Goal: Transaction & Acquisition: Purchase product/service

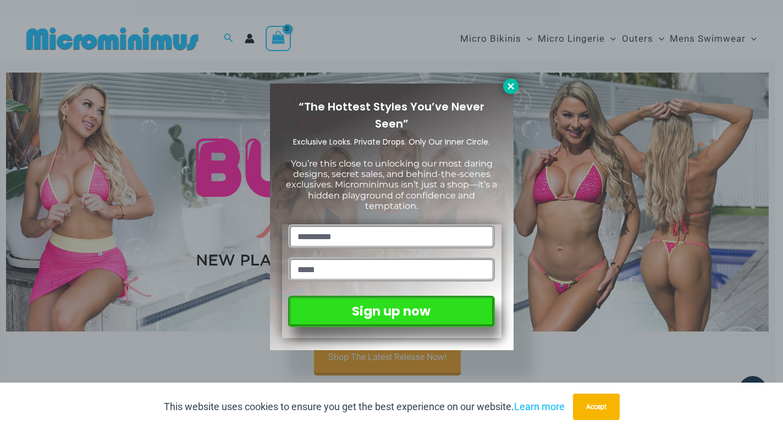
click at [510, 87] on icon at bounding box center [510, 86] width 6 height 6
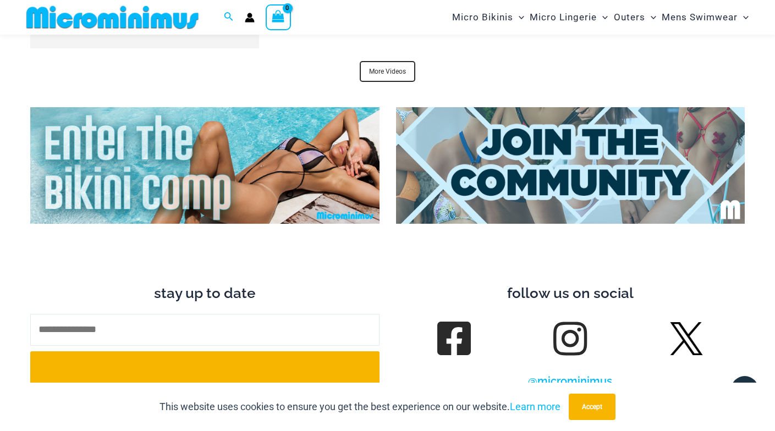
scroll to position [3838, 0]
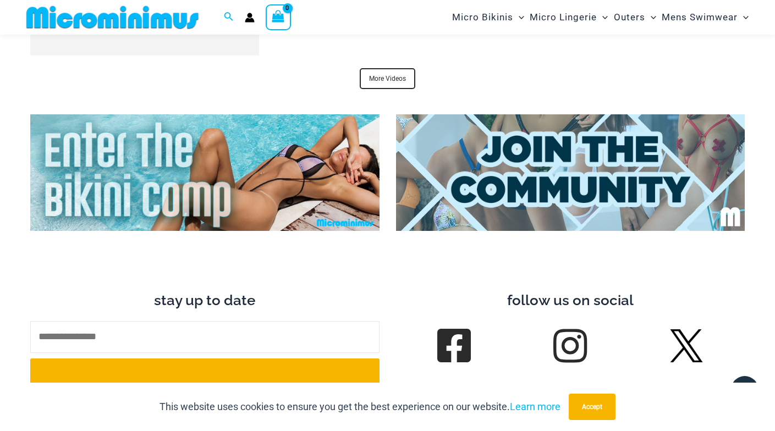
click at [284, 177] on img at bounding box center [204, 172] width 349 height 117
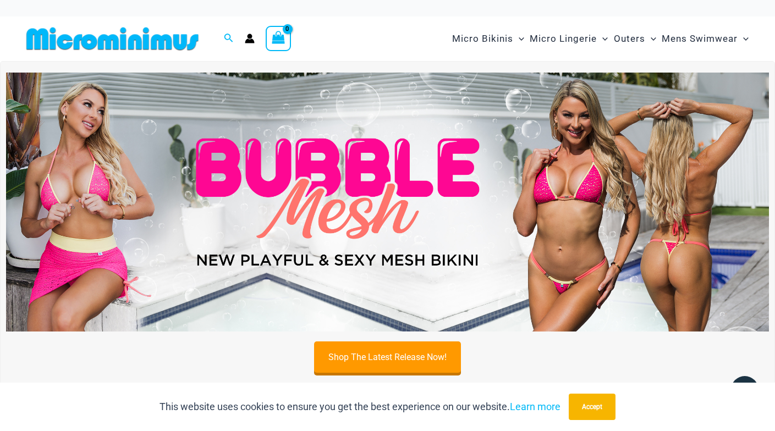
scroll to position [0, 0]
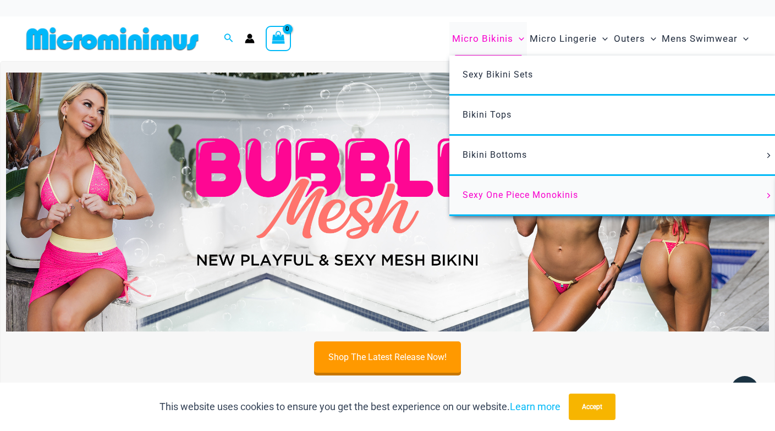
click at [525, 192] on span "Sexy One Piece Monokinis" at bounding box center [519, 195] width 115 height 10
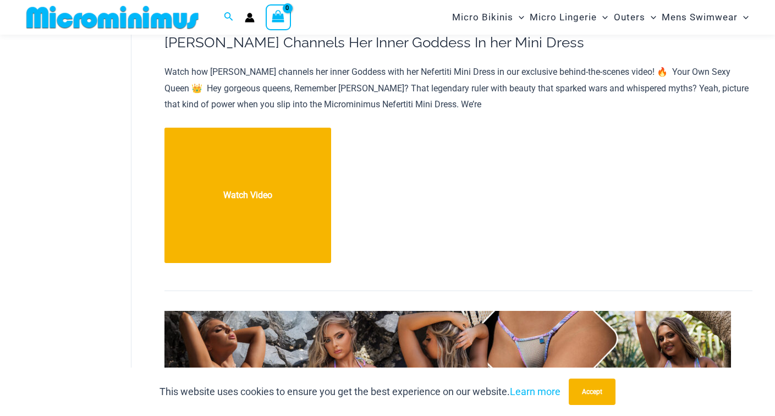
scroll to position [1271, 0]
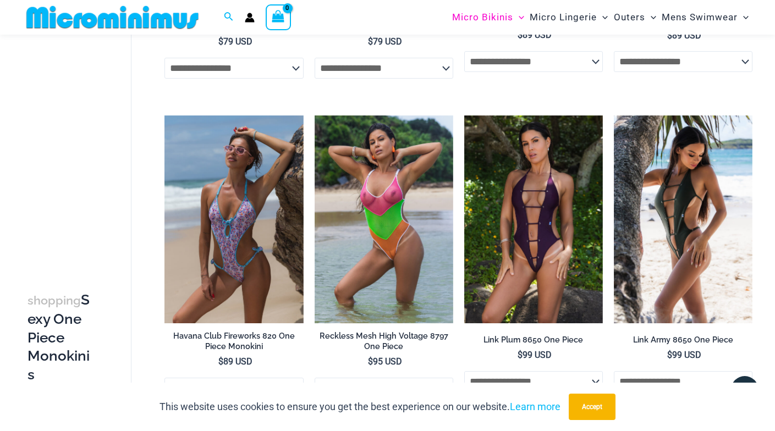
scroll to position [966, 0]
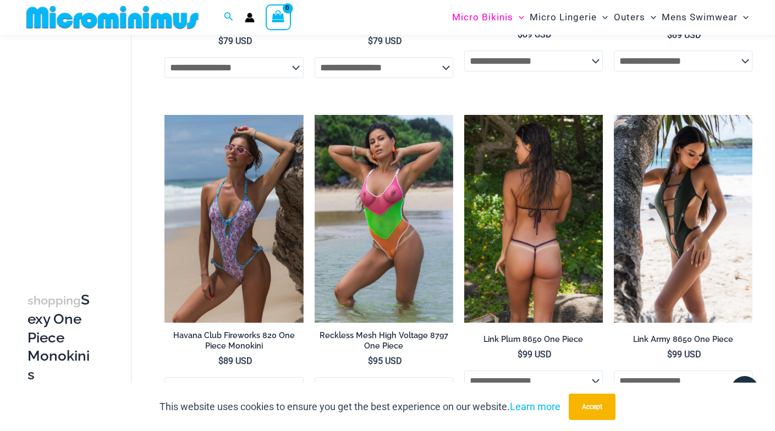
click at [527, 245] on img at bounding box center [533, 219] width 139 height 208
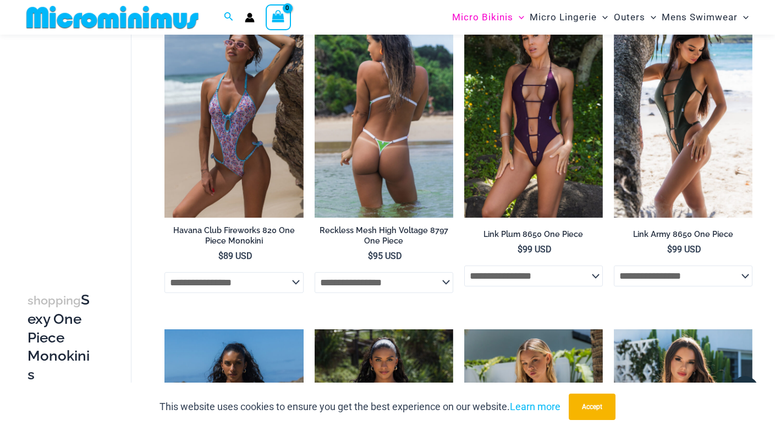
scroll to position [1072, 0]
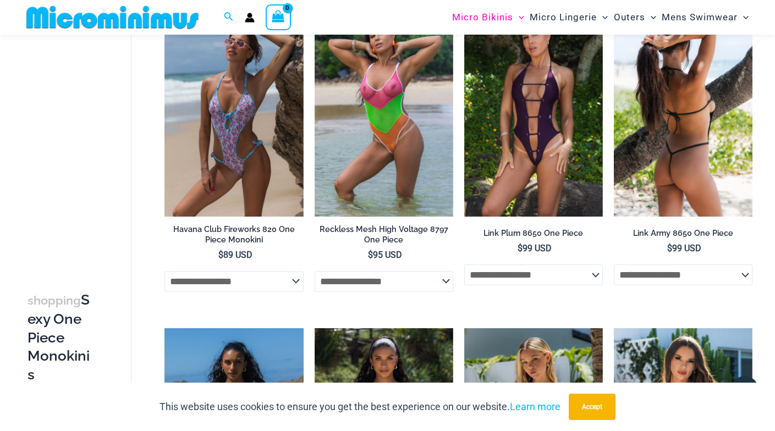
click at [689, 147] on img at bounding box center [682, 113] width 139 height 208
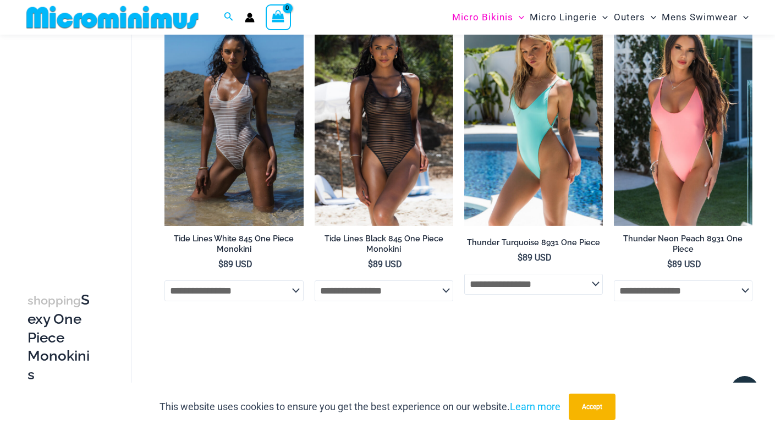
scroll to position [1384, 0]
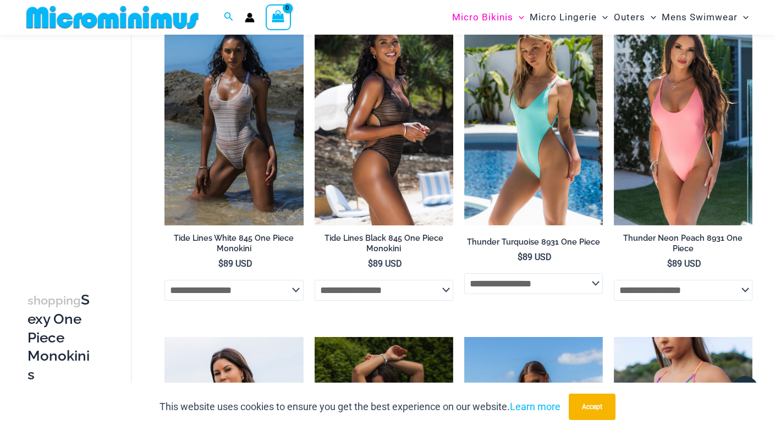
click at [379, 157] on img at bounding box center [383, 121] width 139 height 208
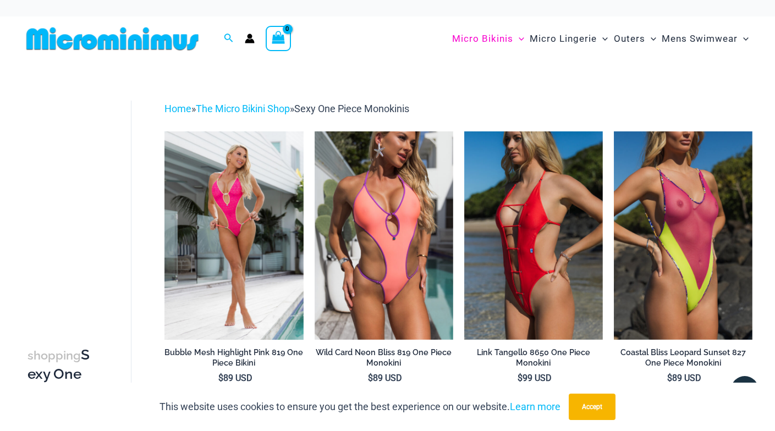
scroll to position [0, 0]
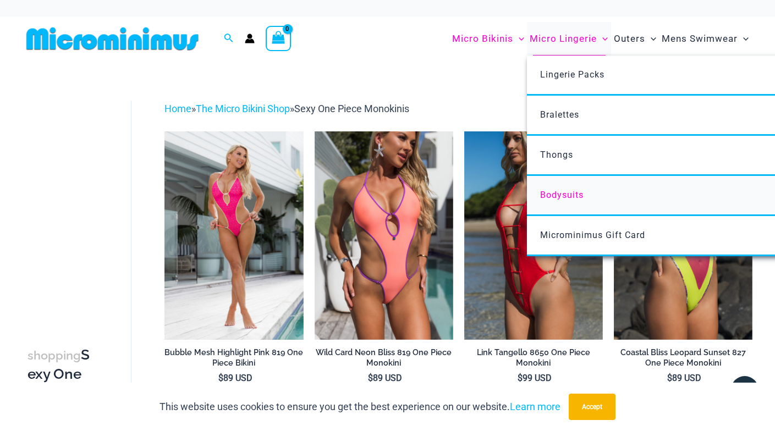
click at [575, 191] on span "Bodysuits" at bounding box center [561, 195] width 43 height 10
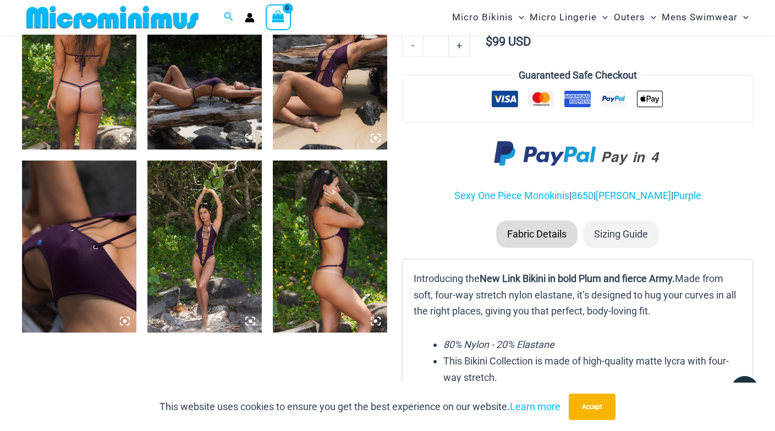
scroll to position [683, 0]
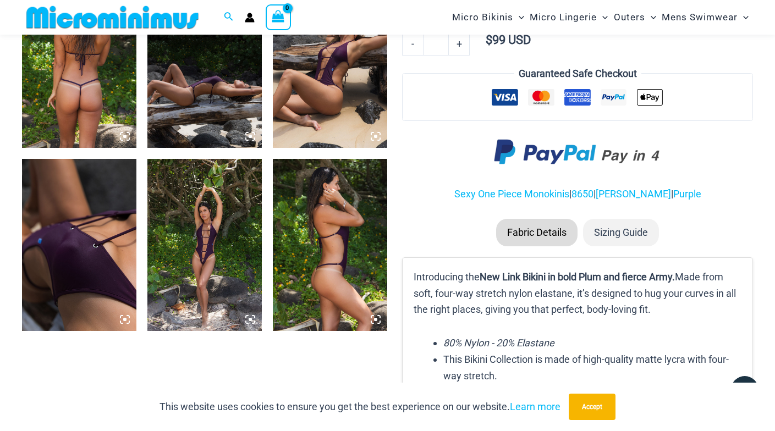
click at [223, 259] on img at bounding box center [204, 245] width 114 height 172
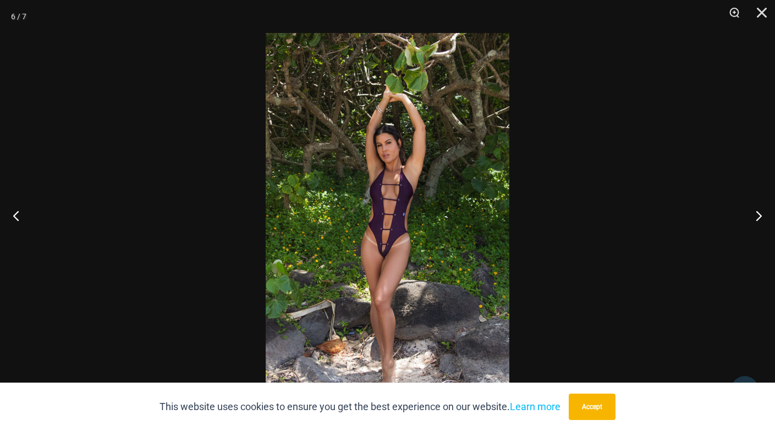
click at [403, 235] on img at bounding box center [387, 215] width 244 height 365
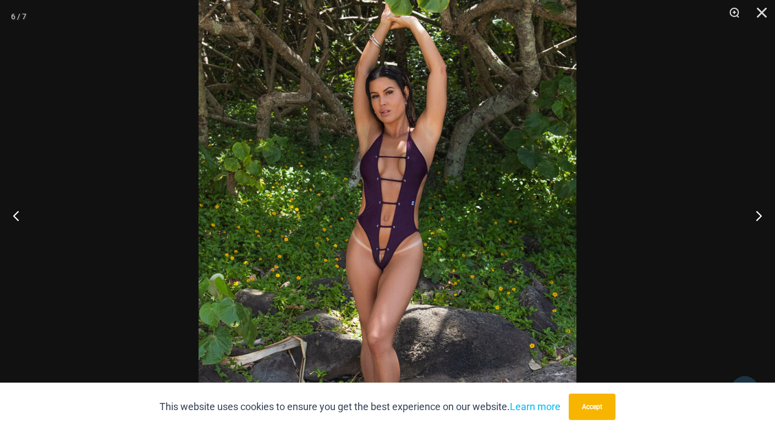
click at [403, 235] on img at bounding box center [387, 205] width 378 height 566
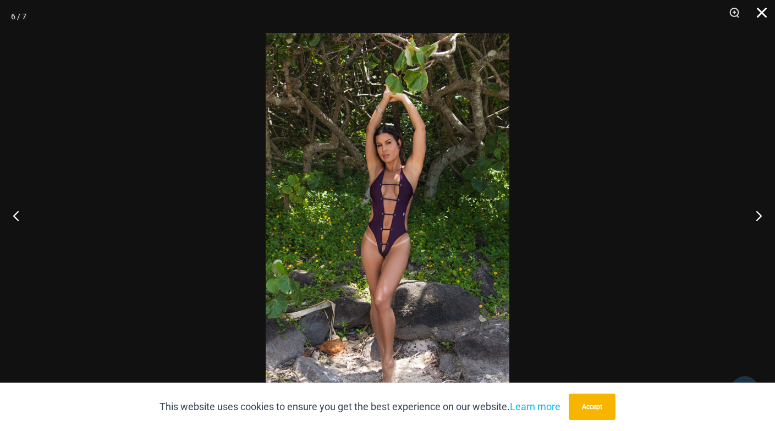
click at [763, 10] on button "Close" at bounding box center [757, 16] width 27 height 33
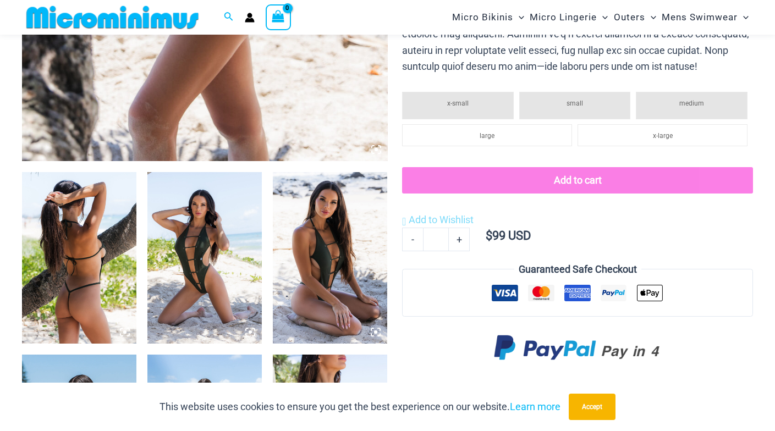
scroll to position [497, 0]
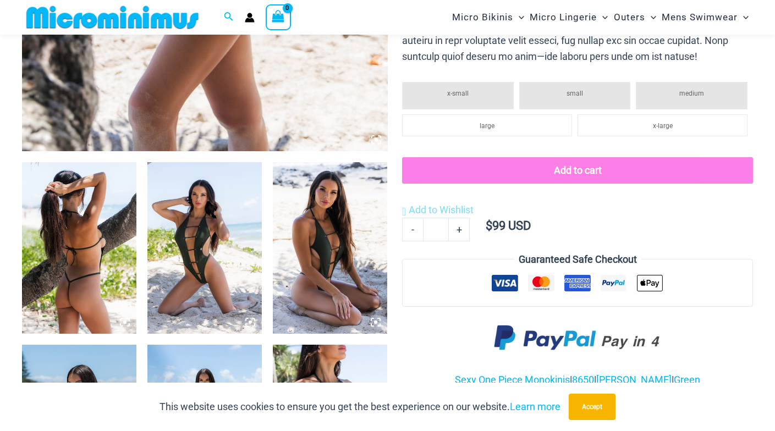
click at [182, 279] on img at bounding box center [204, 248] width 114 height 172
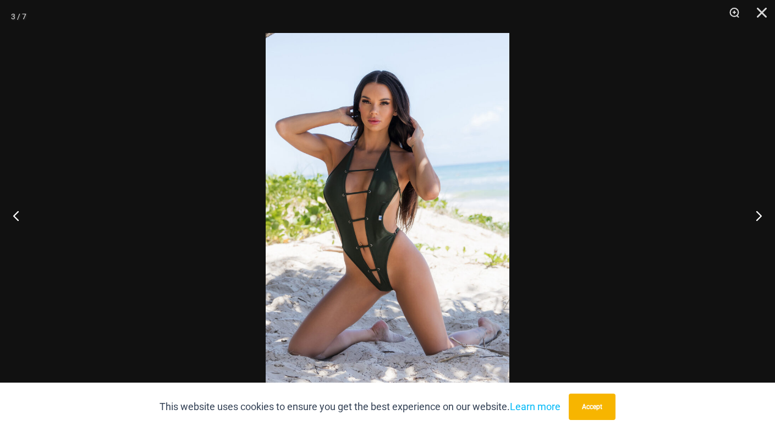
click at [383, 292] on img at bounding box center [387, 215] width 244 height 365
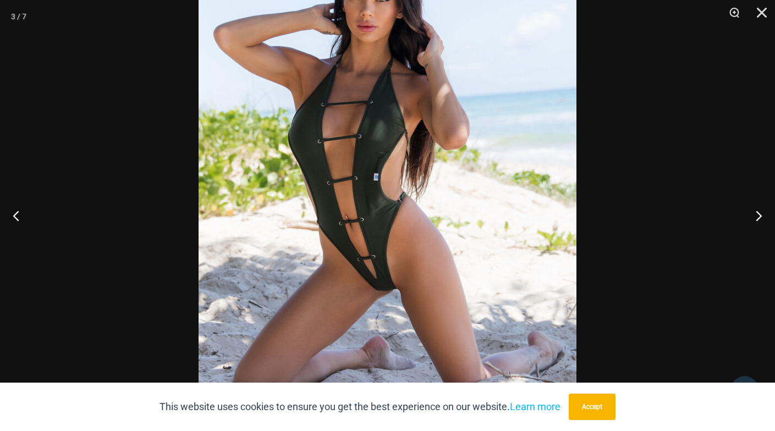
click at [527, 299] on img at bounding box center [387, 173] width 378 height 566
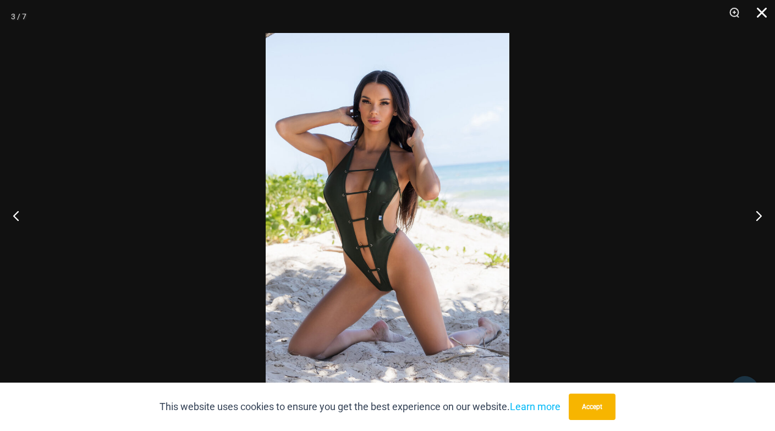
click at [759, 14] on button "Close" at bounding box center [757, 16] width 27 height 33
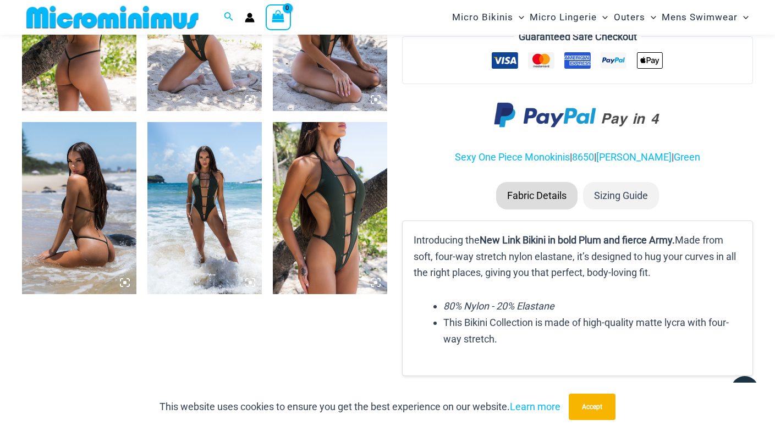
scroll to position [722, 0]
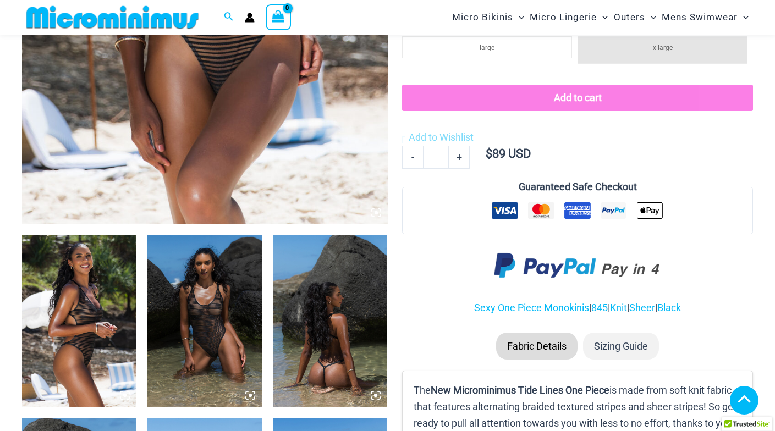
scroll to position [429, 0]
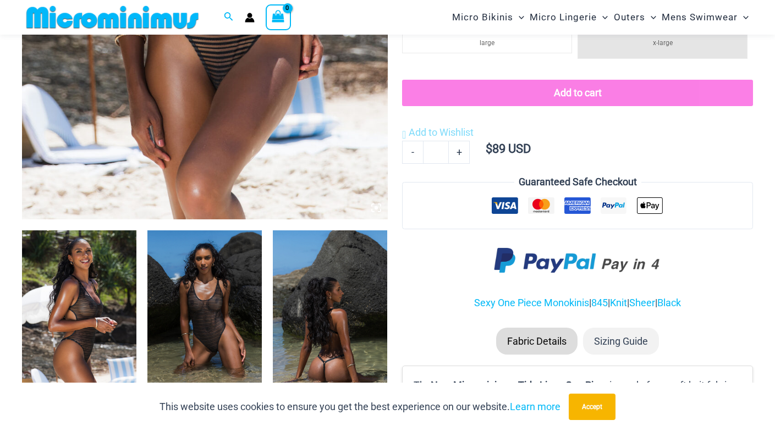
click at [214, 325] on img at bounding box center [204, 316] width 114 height 172
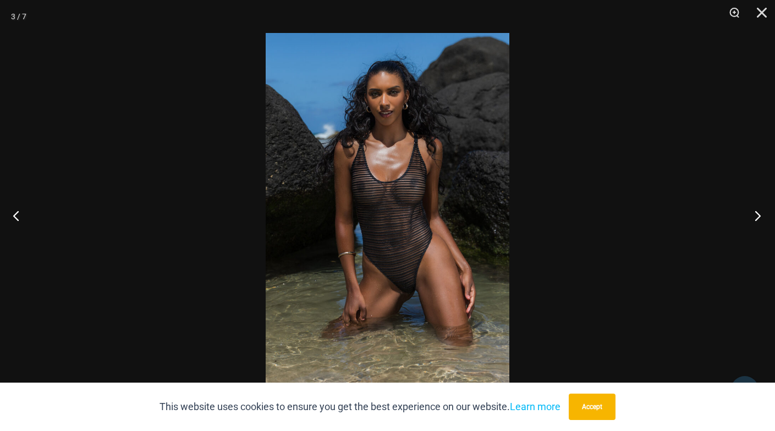
click at [755, 213] on button "Next" at bounding box center [753, 215] width 41 height 55
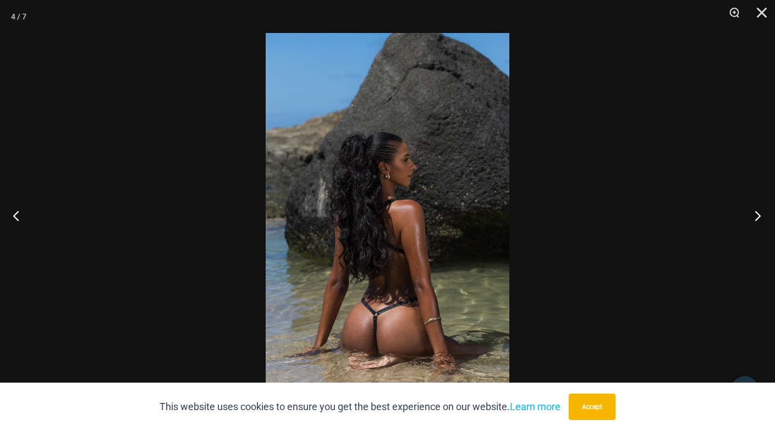
click at [755, 213] on button "Next" at bounding box center [753, 215] width 41 height 55
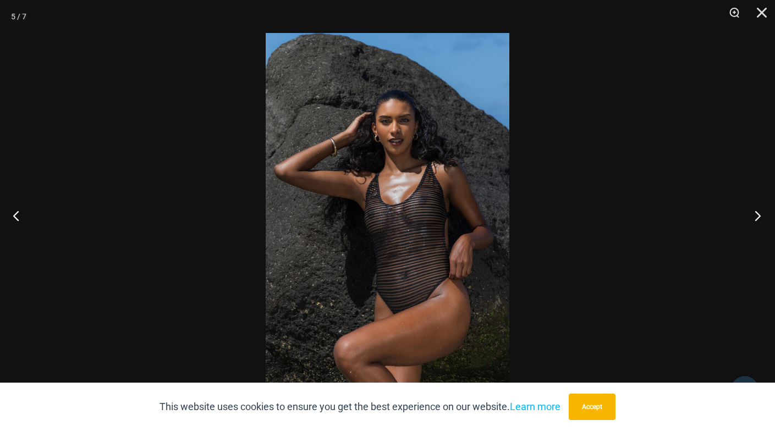
click at [755, 213] on button "Next" at bounding box center [753, 215] width 41 height 55
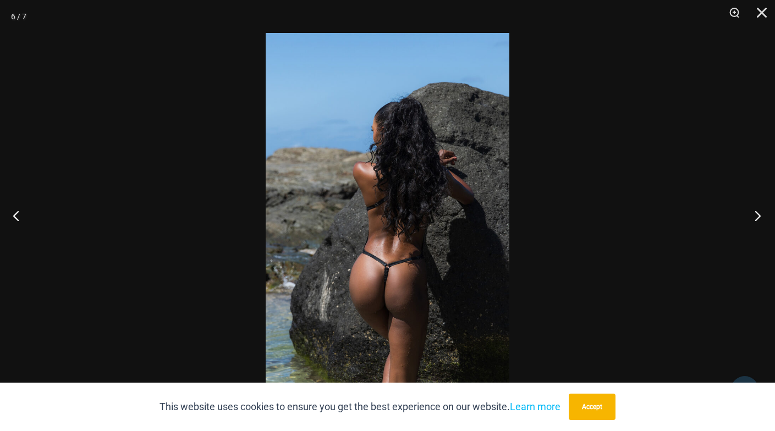
click at [755, 213] on button "Next" at bounding box center [753, 215] width 41 height 55
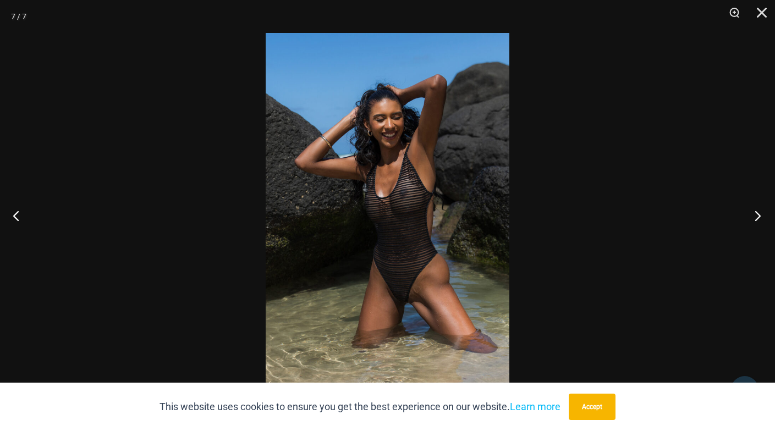
click at [755, 213] on button "Next" at bounding box center [753, 215] width 41 height 55
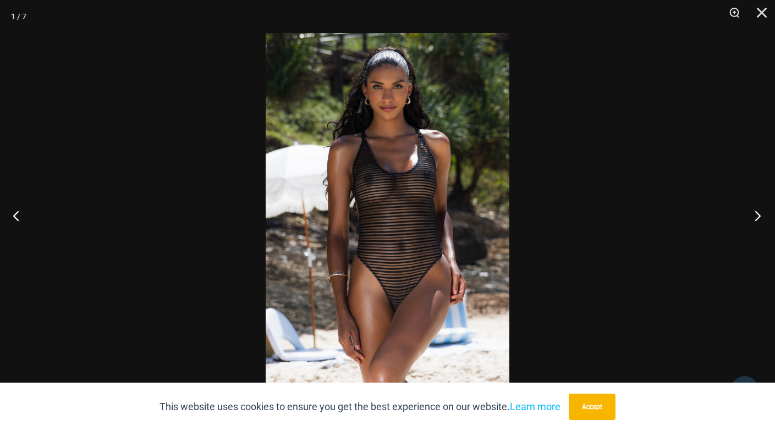
click at [755, 213] on button "Next" at bounding box center [753, 215] width 41 height 55
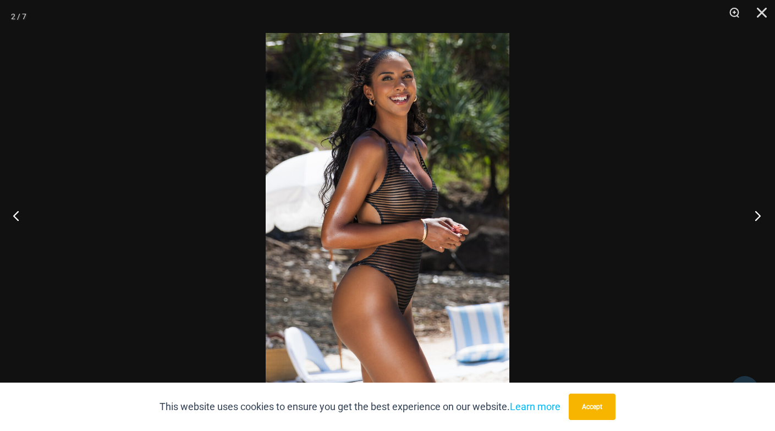
click at [755, 213] on button "Next" at bounding box center [753, 215] width 41 height 55
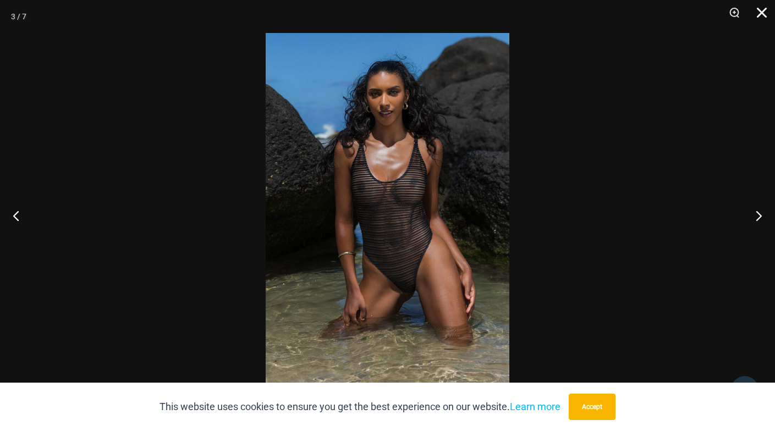
click at [756, 15] on button "Close" at bounding box center [757, 16] width 27 height 33
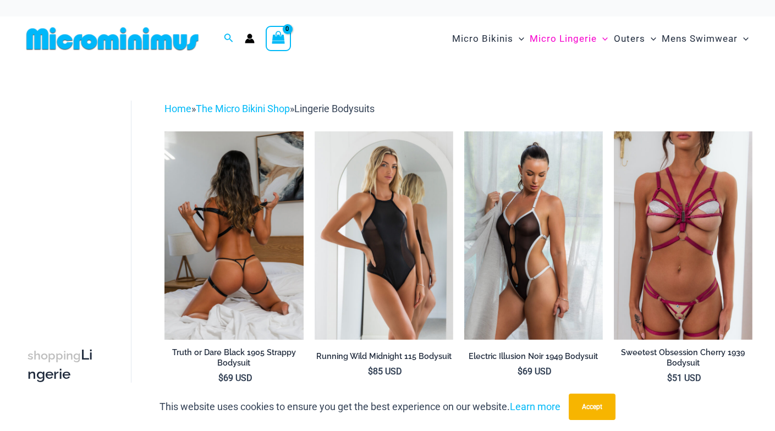
click at [265, 231] on img at bounding box center [233, 235] width 139 height 208
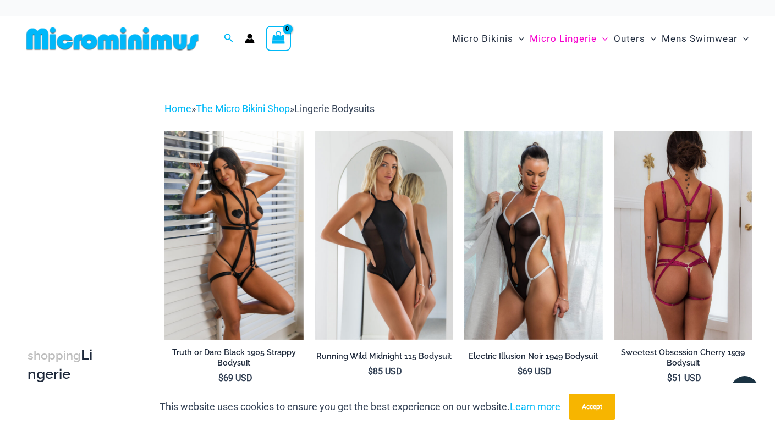
click at [656, 296] on img at bounding box center [682, 235] width 139 height 208
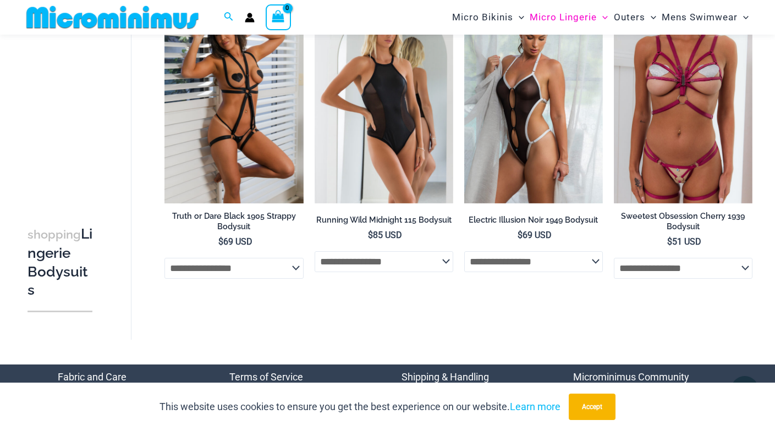
scroll to position [118, 0]
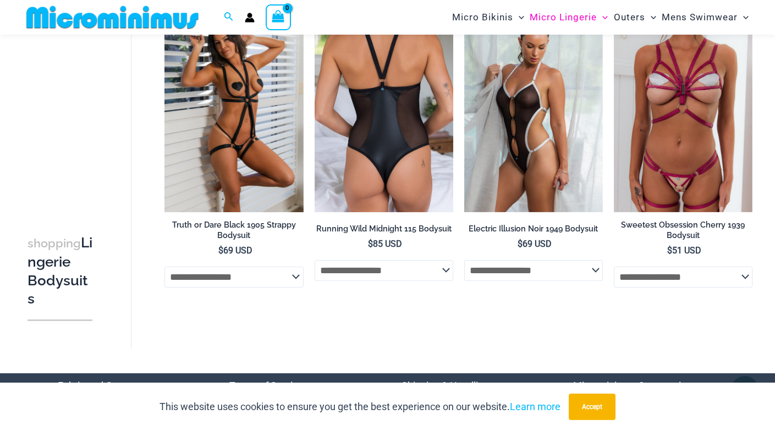
click at [407, 165] on img at bounding box center [383, 108] width 139 height 208
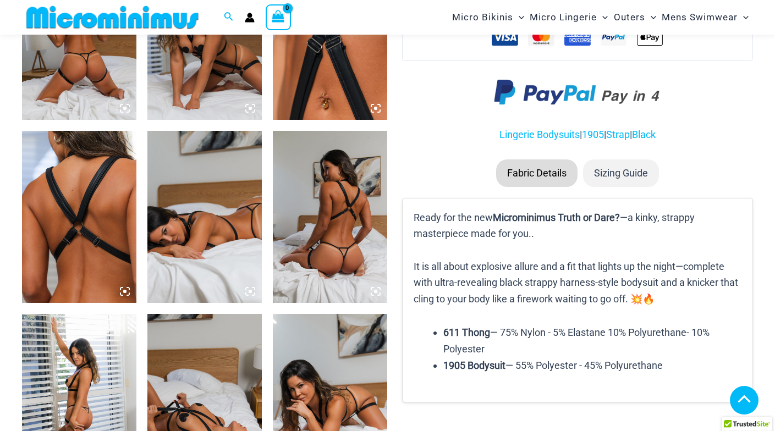
scroll to position [712, 0]
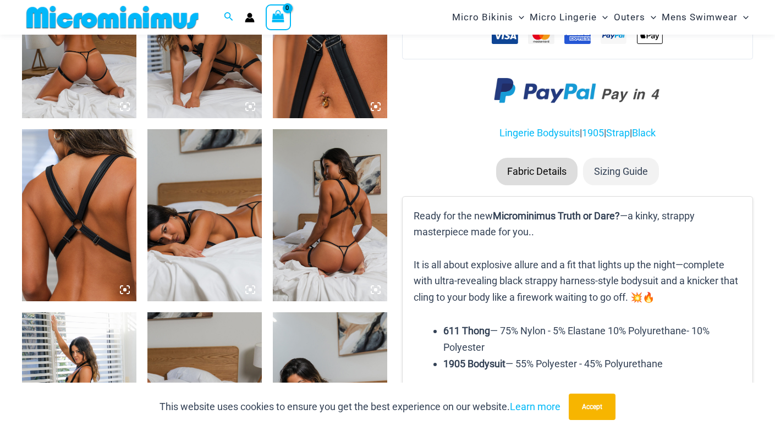
click at [345, 88] on img at bounding box center [330, 33] width 114 height 172
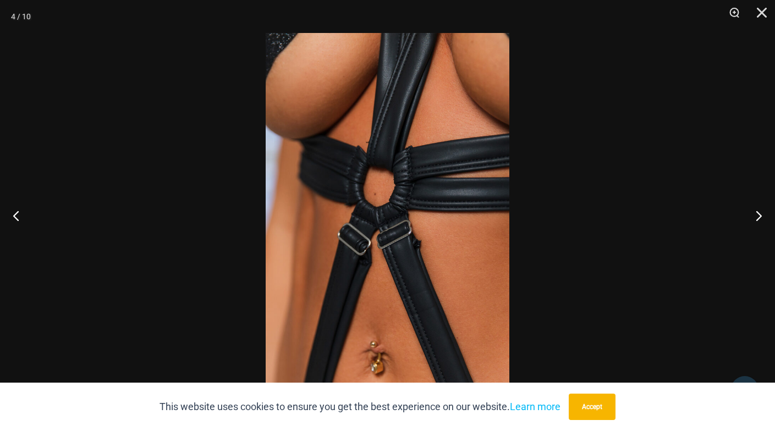
click at [594, 207] on div at bounding box center [387, 215] width 775 height 431
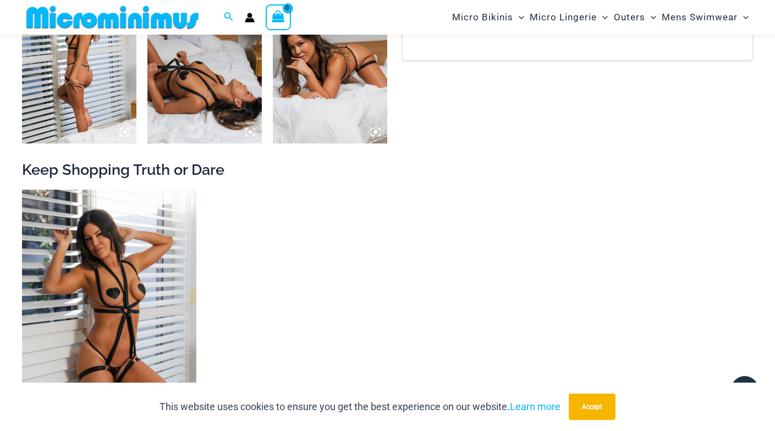
scroll to position [1060, 0]
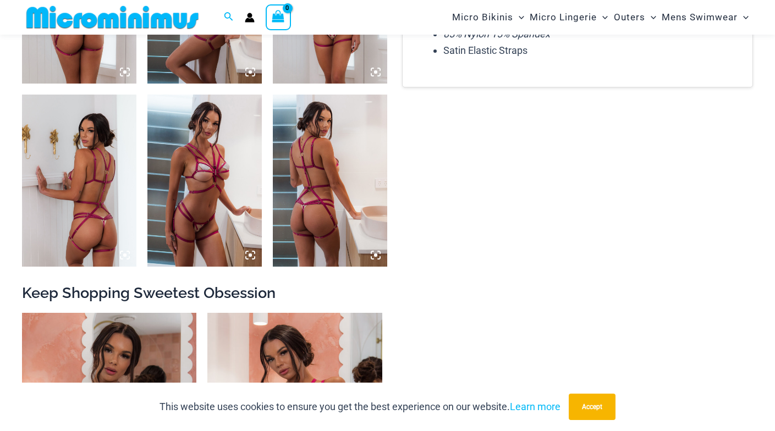
scroll to position [751, 0]
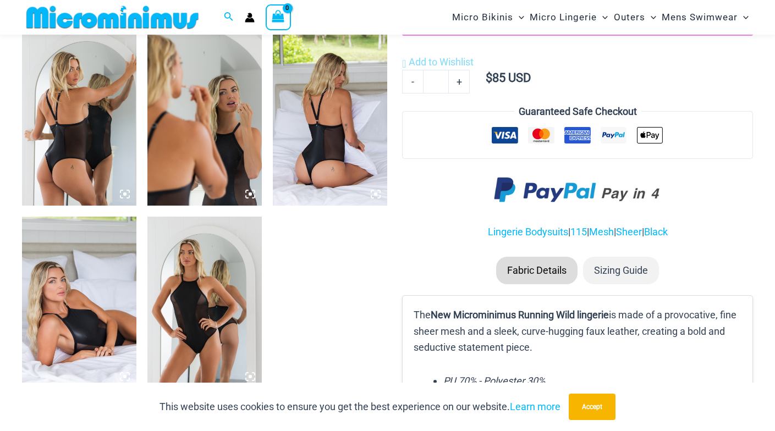
scroll to position [809, 0]
